Goal: Communication & Community: Answer question/provide support

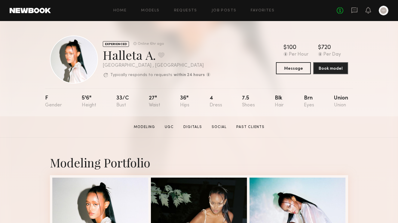
click at [351, 8] on div "No fees up to $5,000" at bounding box center [363, 11] width 52 height 10
click at [356, 11] on icon at bounding box center [354, 10] width 7 height 7
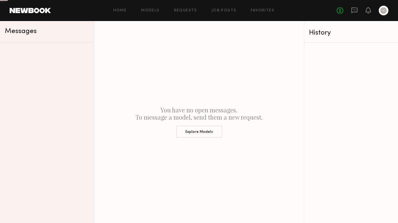
click at [356, 11] on icon at bounding box center [354, 10] width 7 height 7
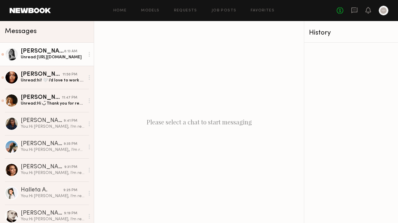
click at [46, 58] on div "Unread: https://www.tiktok.com/@leahkmorris?_t=ZP-8z0ikF7rz38&_r=1" at bounding box center [53, 57] width 64 height 6
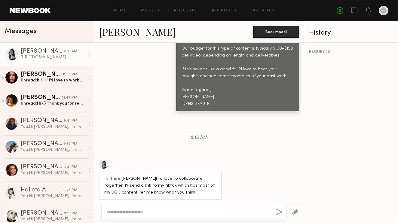
scroll to position [412, 0]
click at [108, 203] on div "https://www.tiktok.com/@leahkmorris?_t=ZP-8z0ikF7rz38&_r=1" at bounding box center [127, 210] width 56 height 14
copy div "https://www.tiktok.com/@leahkmorris?_t=ZP-8z0ikF7rz38&_r=1"
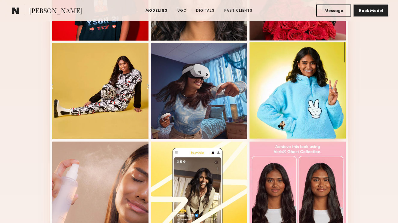
scroll to position [233, 0]
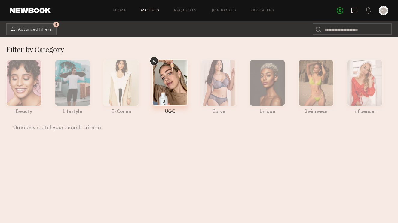
click at [355, 10] on icon at bounding box center [354, 10] width 7 height 7
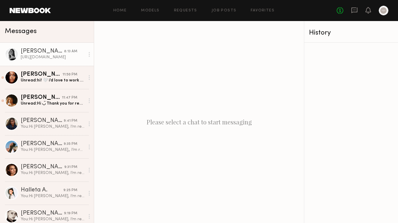
click at [68, 57] on div "https://www.tiktok.com/@leahkmorris?_t=ZP-8z0ikF7rz38&_r=1" at bounding box center [53, 57] width 64 height 6
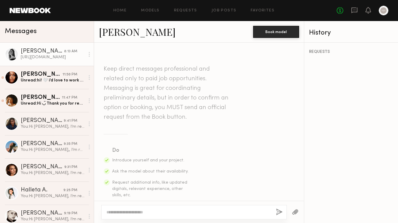
scroll to position [412, 0]
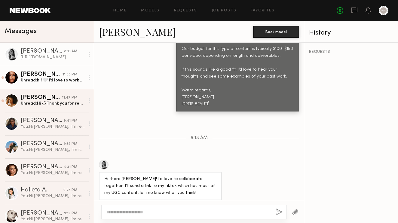
click at [65, 80] on div "Unread: hi! 🤍 i’d love to work together, $150 is okay with me for organic posts…" at bounding box center [53, 81] width 64 height 6
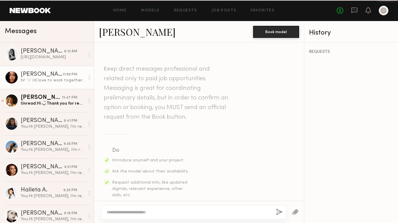
scroll to position [350, 0]
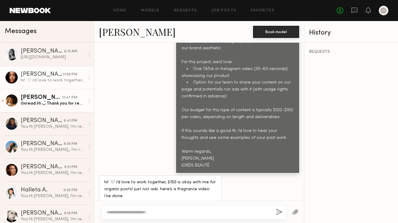
click at [51, 104] on div "Unread: Hi ◡̈ Thank you for reaching out. My rate for what you are looking for …" at bounding box center [53, 104] width 64 height 6
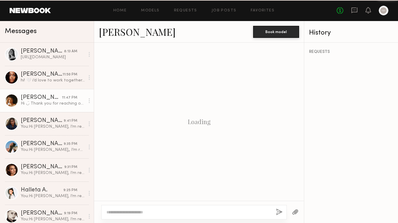
scroll to position [370, 0]
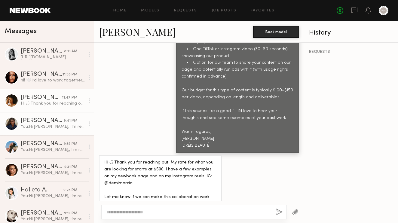
drag, startPoint x: 50, startPoint y: 103, endPoint x: 52, endPoint y: 121, distance: 18.1
click at [50, 103] on div "Hi ◡̈ Thank you for reaching out. My rate for what you are looking for starts a…" at bounding box center [53, 104] width 64 height 6
click at [51, 123] on div "Janell W." at bounding box center [42, 121] width 43 height 6
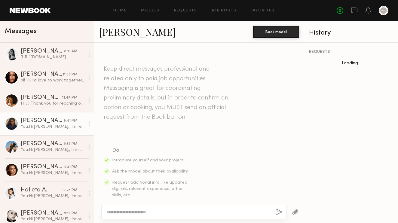
scroll to position [301, 0]
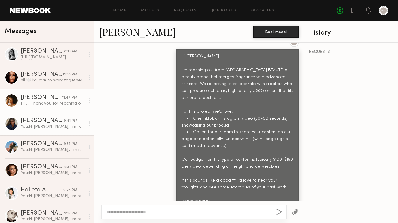
click at [54, 92] on link "Demi G. 11:47 PM Hi ◡̈ Thank you for reaching out. My rate for what you are loo…" at bounding box center [47, 100] width 94 height 23
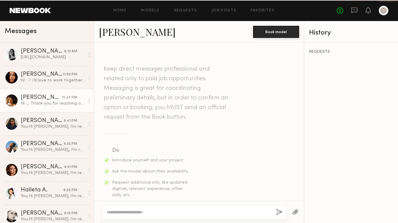
scroll to position [370, 0]
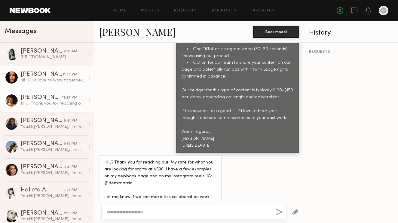
click at [52, 77] on div "Jordin W." at bounding box center [42, 75] width 42 height 6
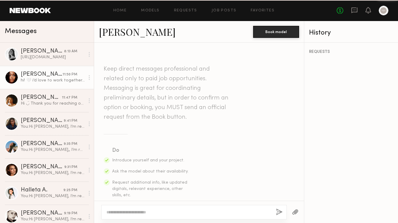
scroll to position [350, 0]
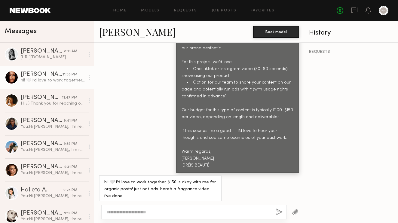
click at [121, 33] on link "Jordin W." at bounding box center [137, 31] width 77 height 13
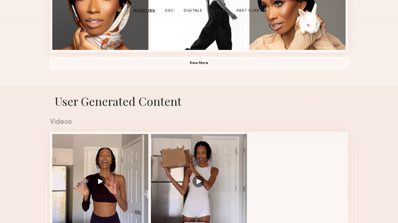
scroll to position [110, 0]
